Goal: Find specific fact: Find specific fact

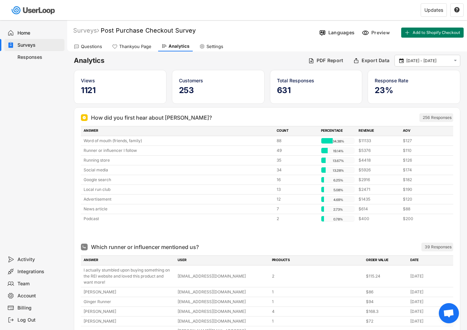
scroll to position [380, 0]
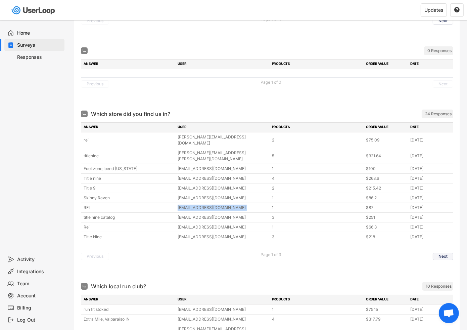
click at [450, 253] on button "Next" at bounding box center [443, 256] width 20 height 7
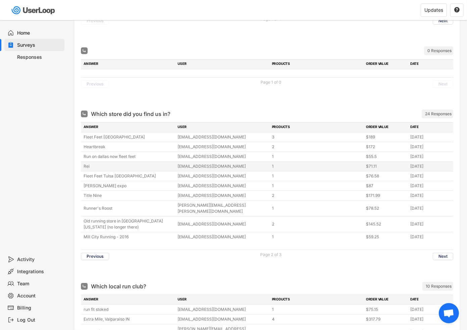
click at [240, 163] on div "[EMAIL_ADDRESS][DOMAIN_NAME]" at bounding box center [223, 166] width 90 height 6
drag, startPoint x: 225, startPoint y: 159, endPoint x: 164, endPoint y: 157, distance: 60.8
click at [164, 162] on div "Rei [EMAIL_ADDRESS][DOMAIN_NAME] 1 $71.11 [DATE]" at bounding box center [267, 166] width 372 height 9
copy div "[EMAIL_ADDRESS][DOMAIN_NAME]"
click at [447, 253] on button "Next" at bounding box center [443, 256] width 20 height 7
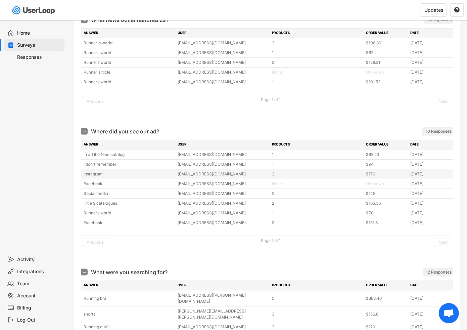
scroll to position [740, 0]
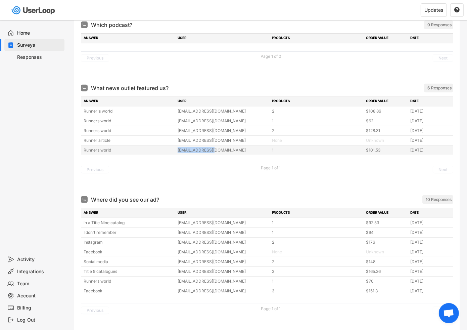
drag, startPoint x: 218, startPoint y: 130, endPoint x: 158, endPoint y: 129, distance: 60.5
click at [158, 145] on div "Runners world [EMAIL_ADDRESS][DOMAIN_NAME] 1 $101.53 [DATE]" at bounding box center [267, 149] width 372 height 9
copy div "[EMAIL_ADDRESS][DOMAIN_NAME]"
drag, startPoint x: 226, startPoint y: 91, endPoint x: 175, endPoint y: 90, distance: 51.1
click at [175, 106] on div "Runner's world [EMAIL_ADDRESS][DOMAIN_NAME] 2 $108.86 [DATE]" at bounding box center [267, 110] width 372 height 9
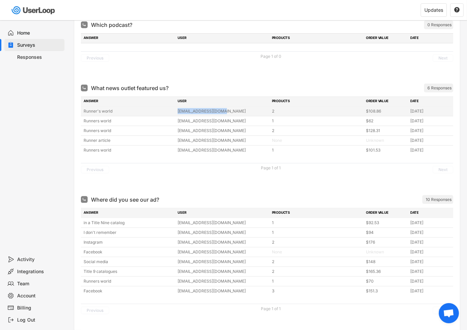
copy div "[EMAIL_ADDRESS][DOMAIN_NAME]"
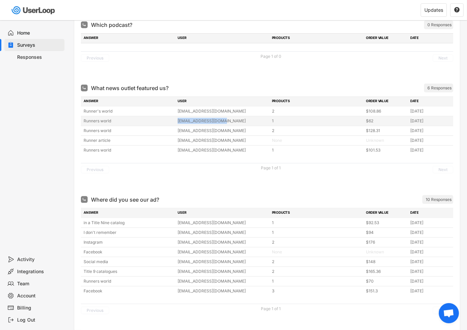
drag, startPoint x: 229, startPoint y: 100, endPoint x: 162, endPoint y: 101, distance: 66.5
click at [162, 116] on div "Runners world [EMAIL_ADDRESS][DOMAIN_NAME] 1 $62 [DATE]" at bounding box center [267, 120] width 372 height 9
copy div "[EMAIL_ADDRESS][DOMAIN_NAME]"
drag, startPoint x: 225, startPoint y: 108, endPoint x: 154, endPoint y: 109, distance: 71.5
click at [154, 126] on div "Runners world [EMAIL_ADDRESS][DOMAIN_NAME] 2 $128.31 [DATE]" at bounding box center [267, 130] width 372 height 9
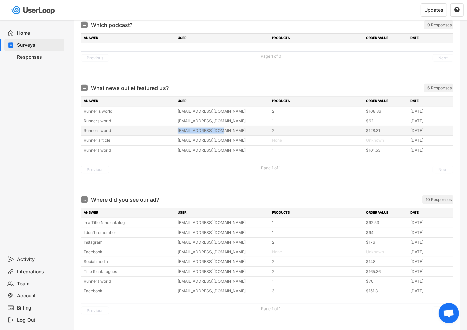
copy div "[EMAIL_ADDRESS][DOMAIN_NAME]"
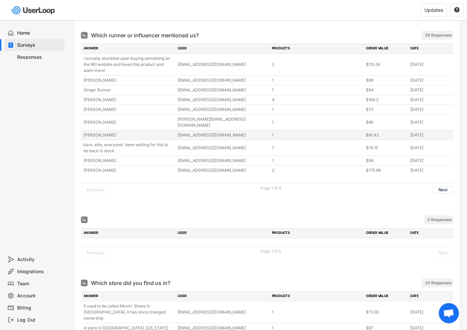
scroll to position [181, 0]
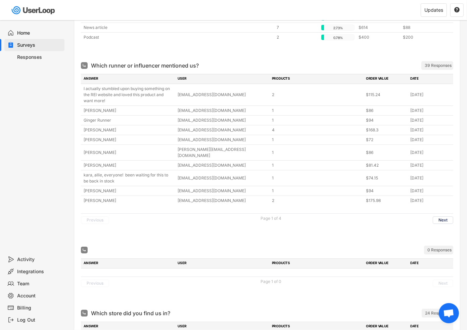
drag, startPoint x: 114, startPoint y: 109, endPoint x: 131, endPoint y: 111, distance: 17.2
click at [78, 109] on div "Which runner or influencer mentioned us? 39 Responses ANSWER USER PRODUCTS ORDE…" at bounding box center [267, 151] width 386 height 184
drag, startPoint x: 229, startPoint y: 109, endPoint x: 168, endPoint y: 109, distance: 61.1
click at [168, 109] on div "[PERSON_NAME] [EMAIL_ADDRESS][DOMAIN_NAME] 1 $86 [DATE]" at bounding box center [267, 110] width 372 height 9
copy div "[EMAIL_ADDRESS][DOMAIN_NAME]"
